Goal: Find specific page/section: Find specific page/section

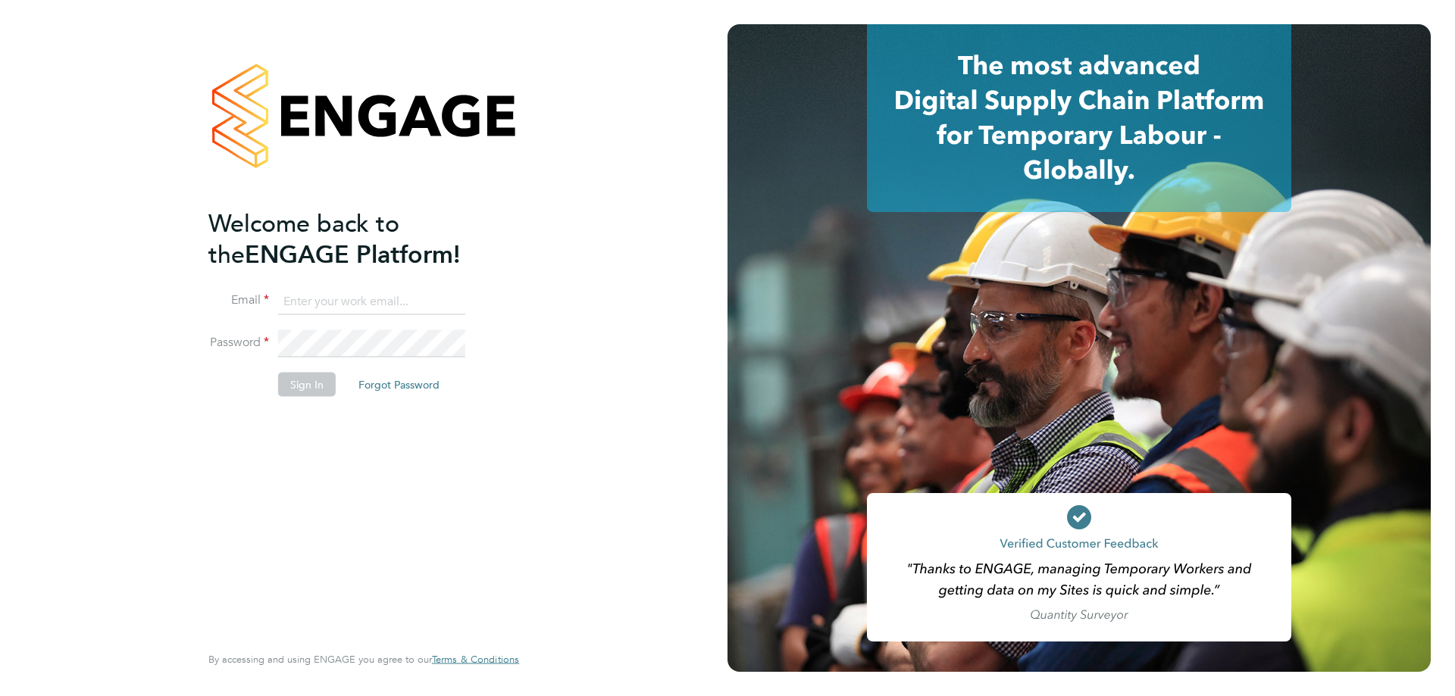
click at [586, 391] on div "Welcome back to the ENGAGE Platform! Email Password Sign In Forgot Password Ent…" at bounding box center [363, 348] width 727 height 696
click at [299, 296] on input at bounding box center [371, 301] width 187 height 27
type input "scott@simcott.co.uk"
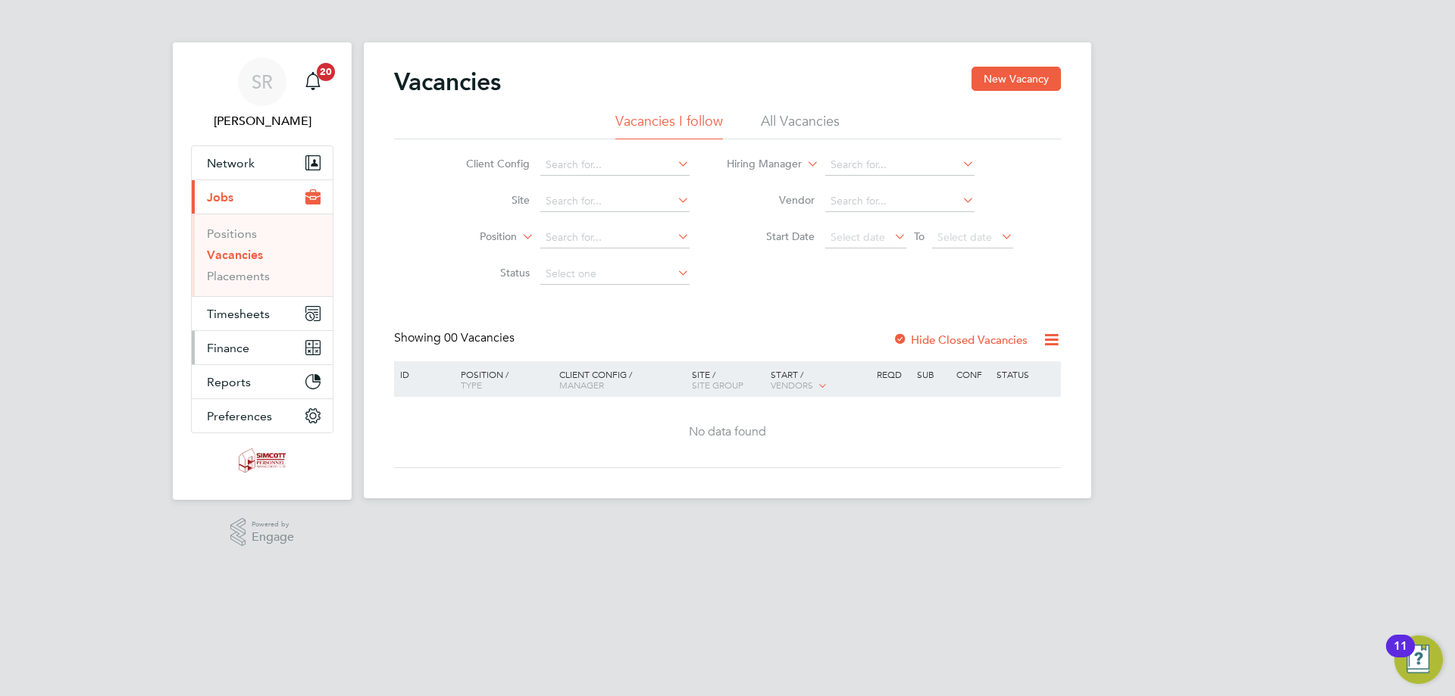
click at [245, 352] on span "Finance" at bounding box center [228, 348] width 42 height 14
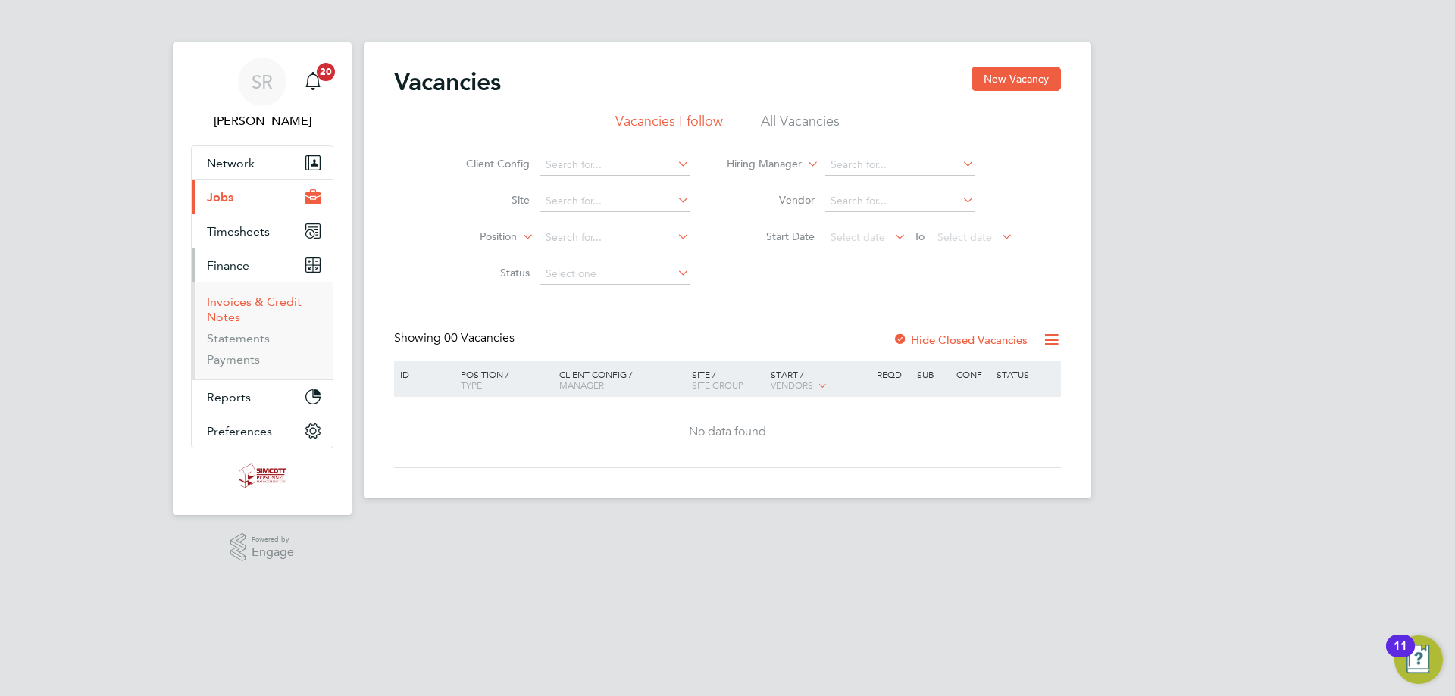
click at [257, 298] on link "Invoices & Credit Notes" at bounding box center [254, 310] width 95 height 30
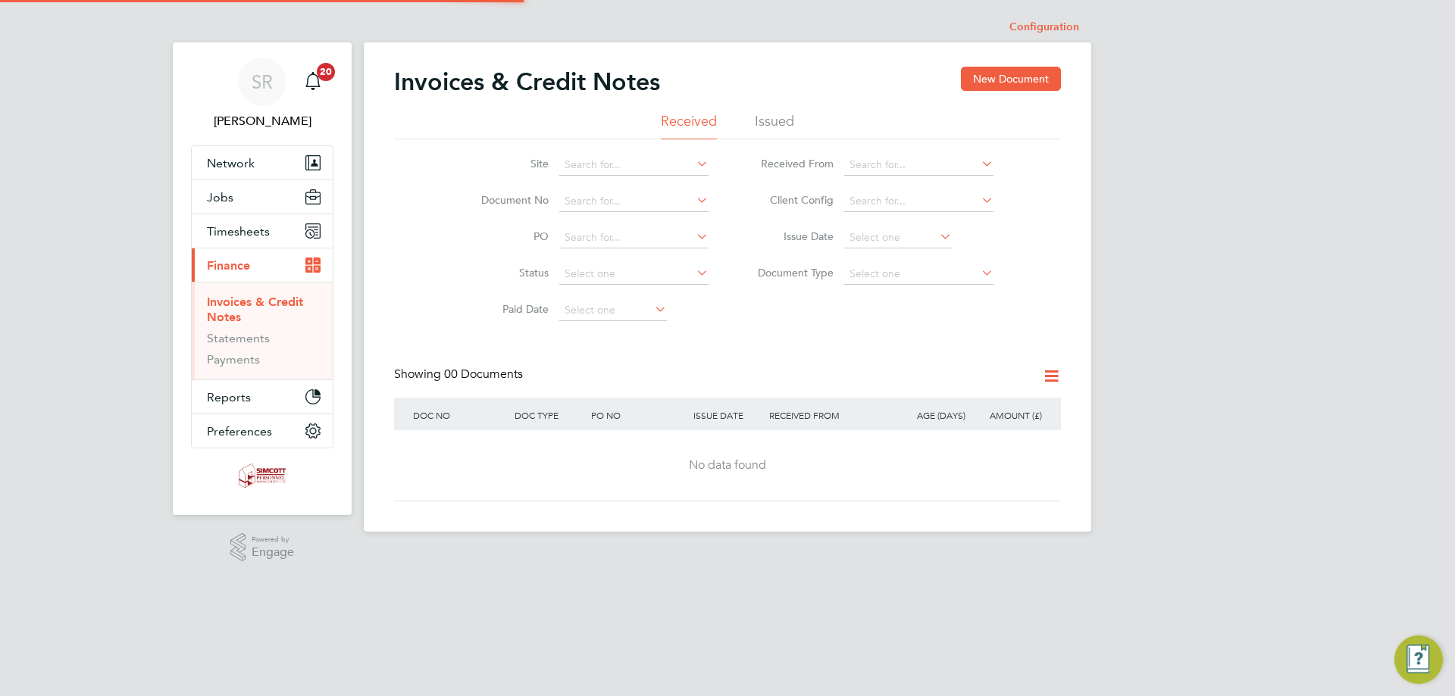
click at [768, 115] on li "Issued" at bounding box center [774, 125] width 39 height 27
